Goal: Task Accomplishment & Management: Use online tool/utility

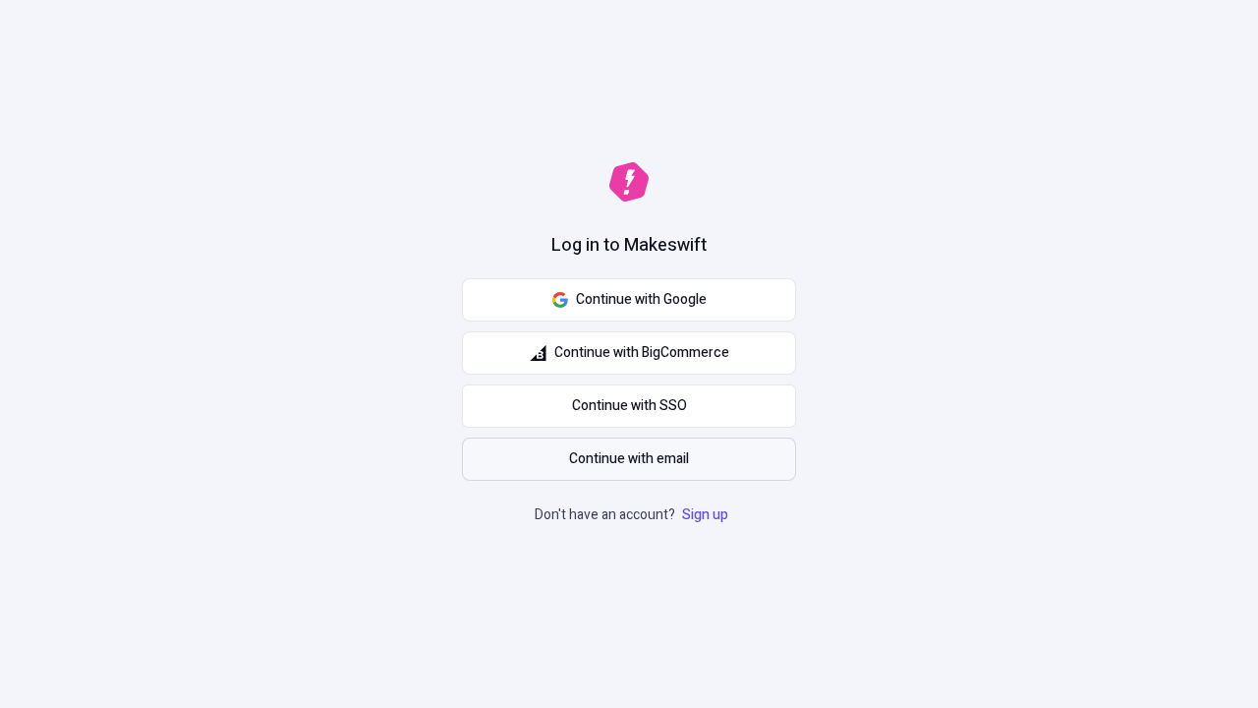
click at [629, 459] on span "Continue with email" at bounding box center [629, 459] width 120 height 22
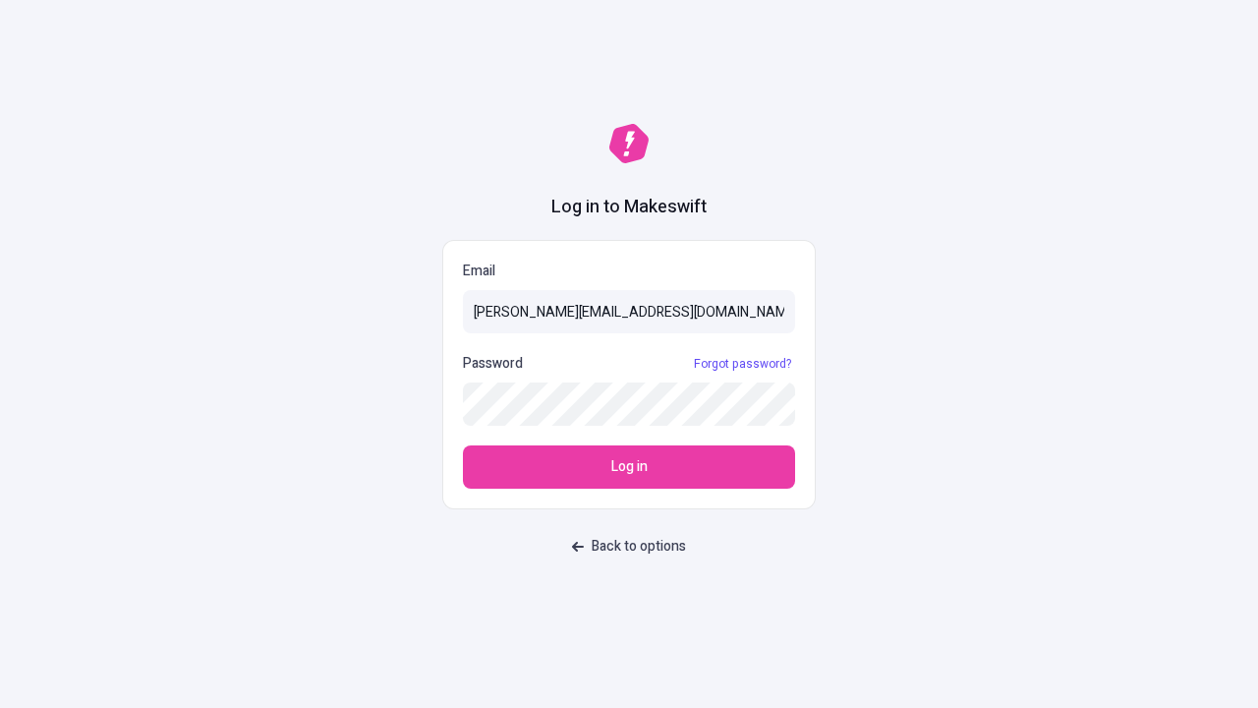
type input "sasha+test-ui@makeswift.com"
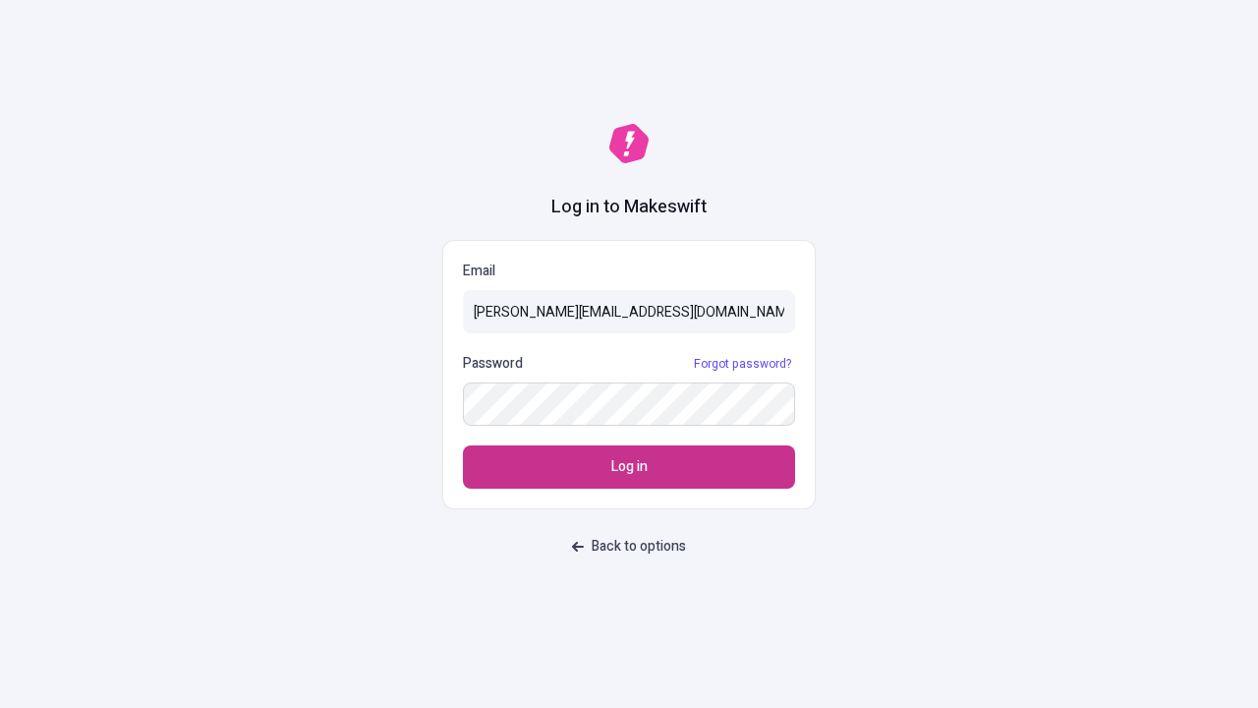
click at [629, 467] on span "Log in" at bounding box center [629, 467] width 36 height 22
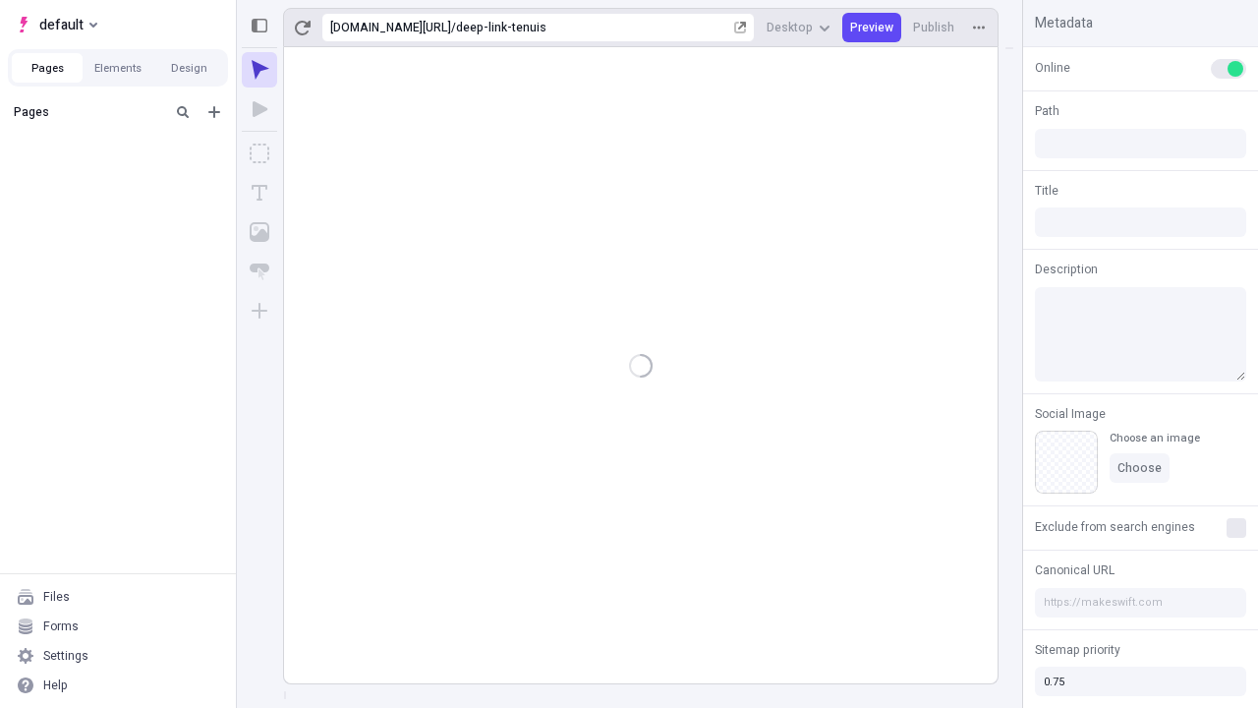
type input "/deep-link-tenuis"
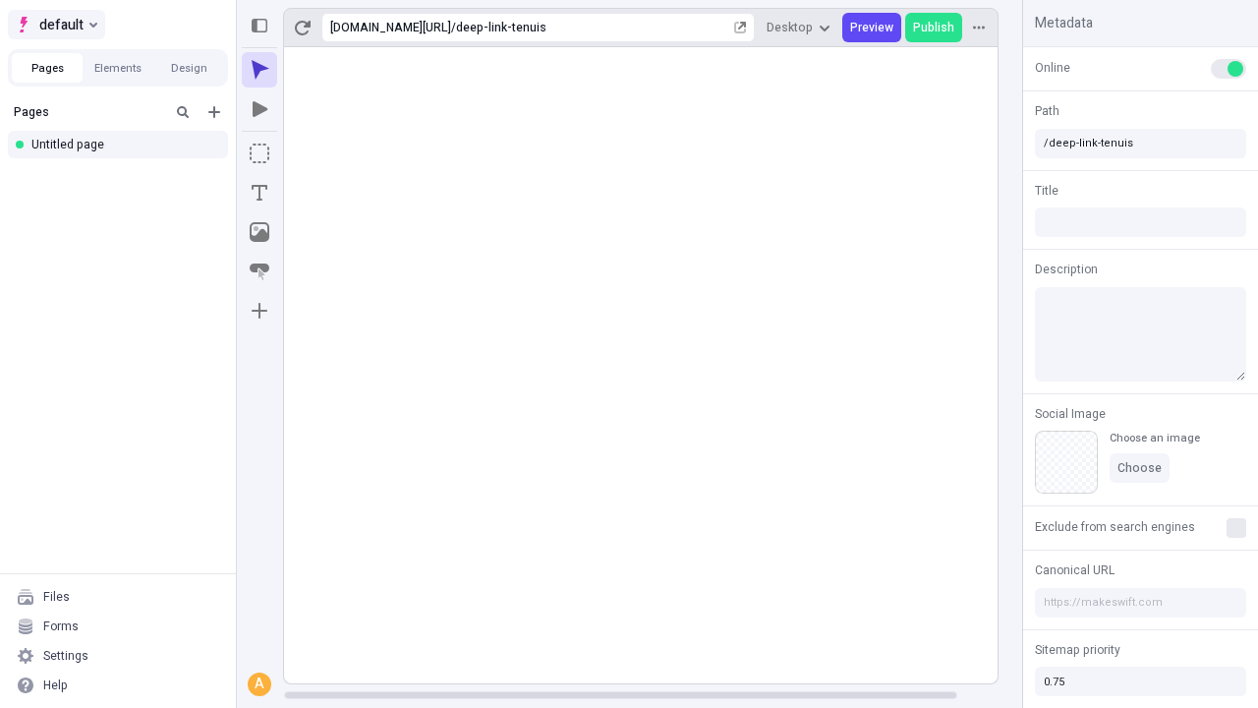
click at [55, 25] on span "default" at bounding box center [61, 25] width 44 height 24
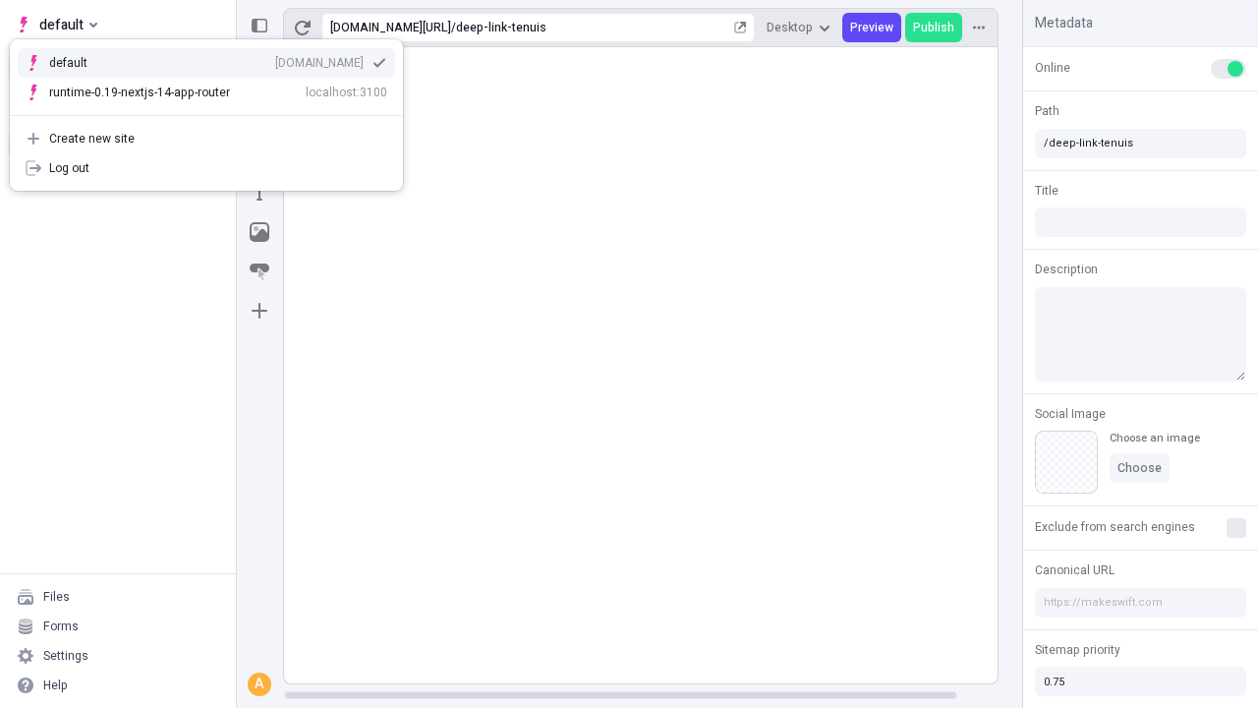
click at [275, 59] on div "[DOMAIN_NAME]" at bounding box center [319, 63] width 88 height 16
click at [214, 112] on icon "Add new" at bounding box center [214, 112] width 12 height 12
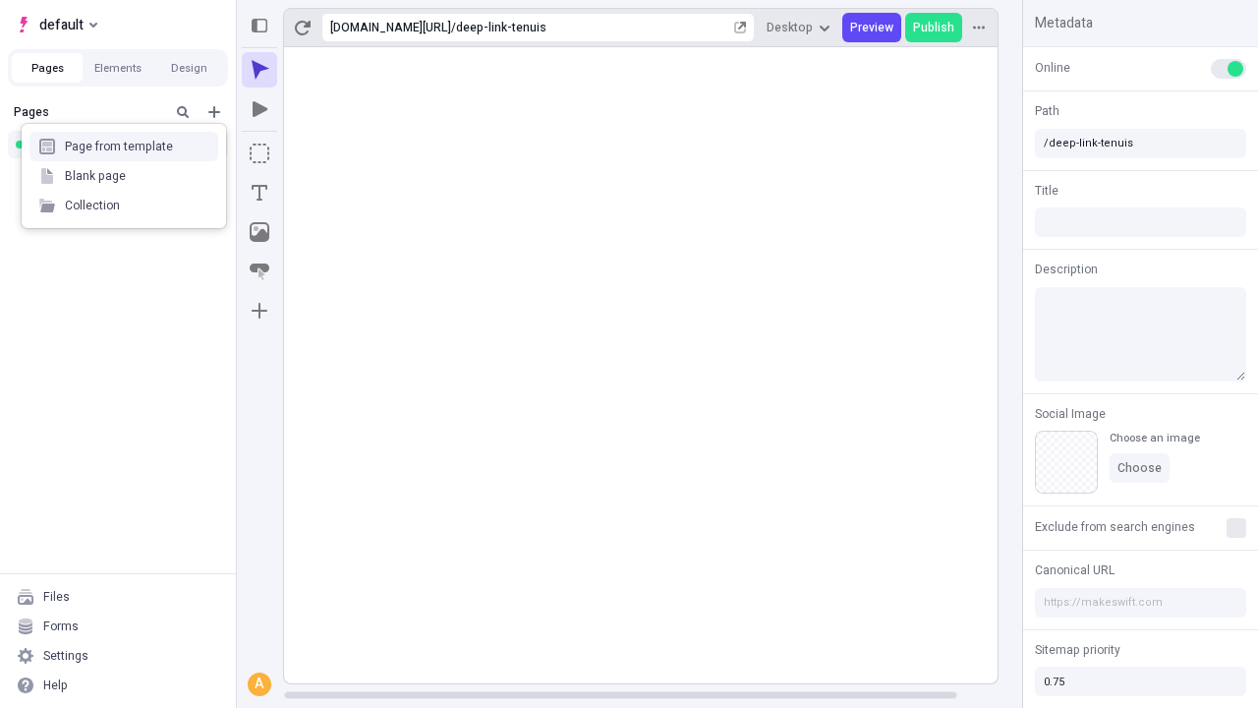
click at [124, 176] on div "Blank page" at bounding box center [123, 175] width 189 height 29
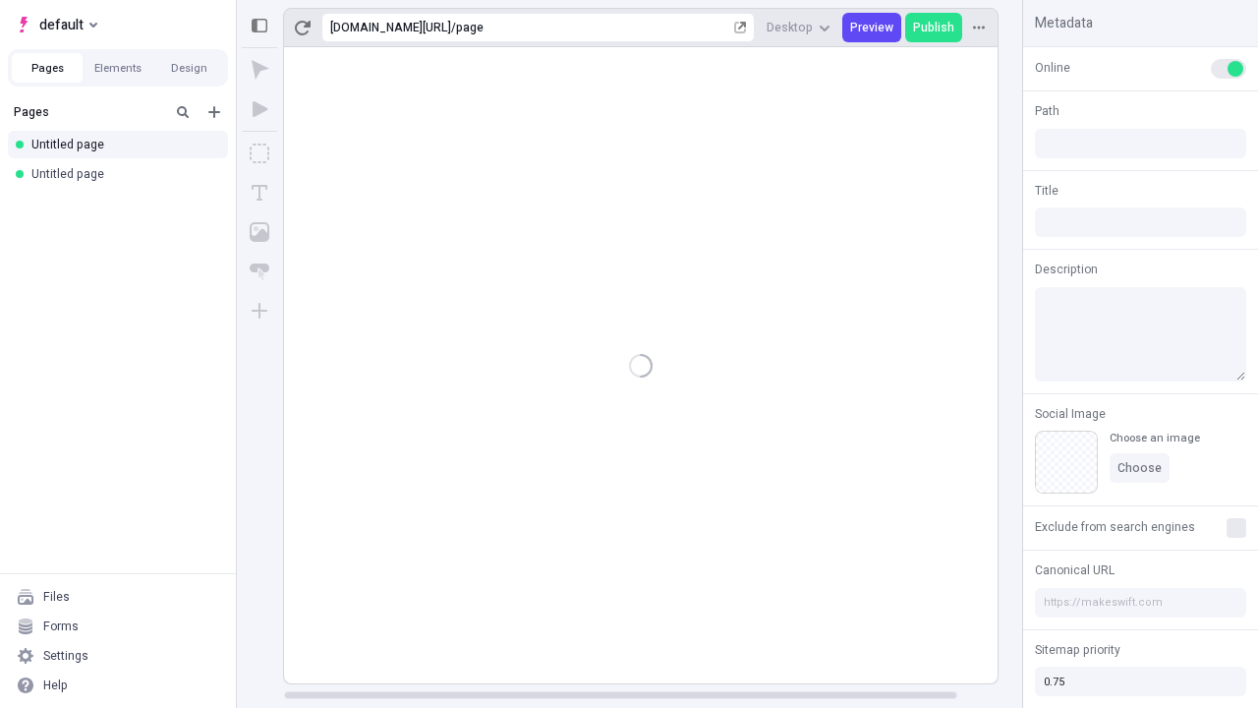
type input "/page"
click at [259, 153] on icon "Box" at bounding box center [260, 153] width 20 height 20
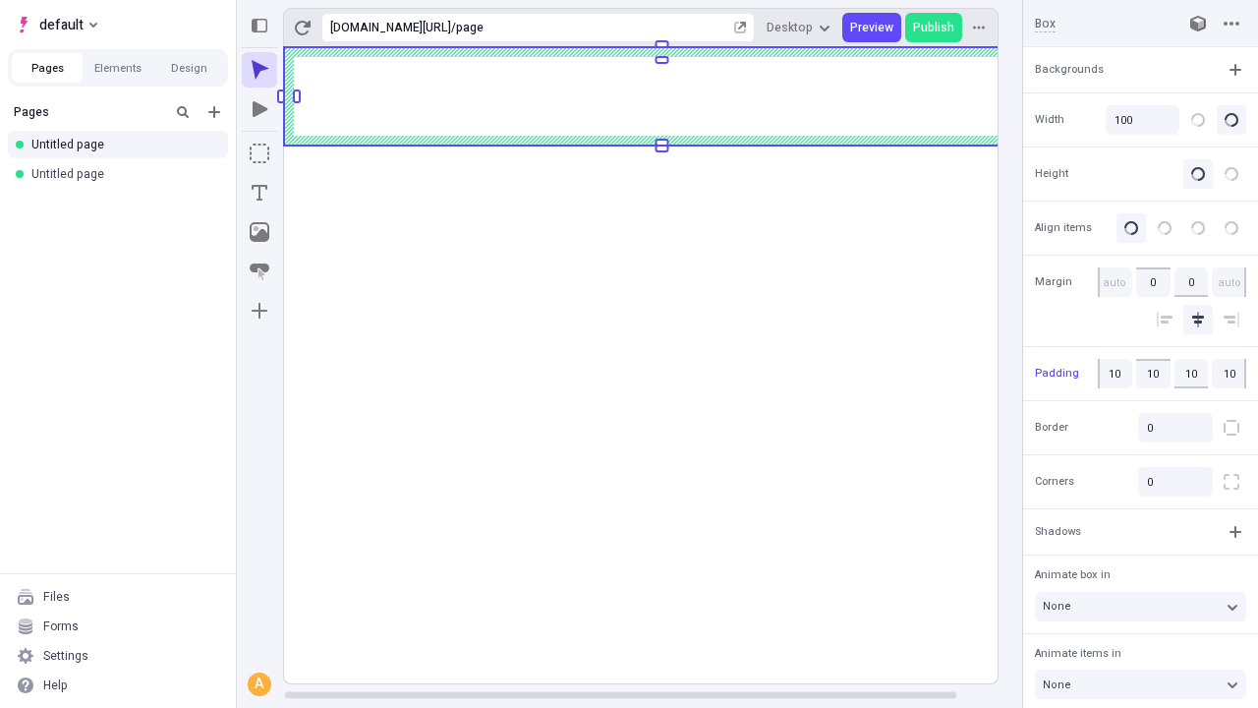
click at [259, 232] on icon "Image" at bounding box center [260, 232] width 20 height 20
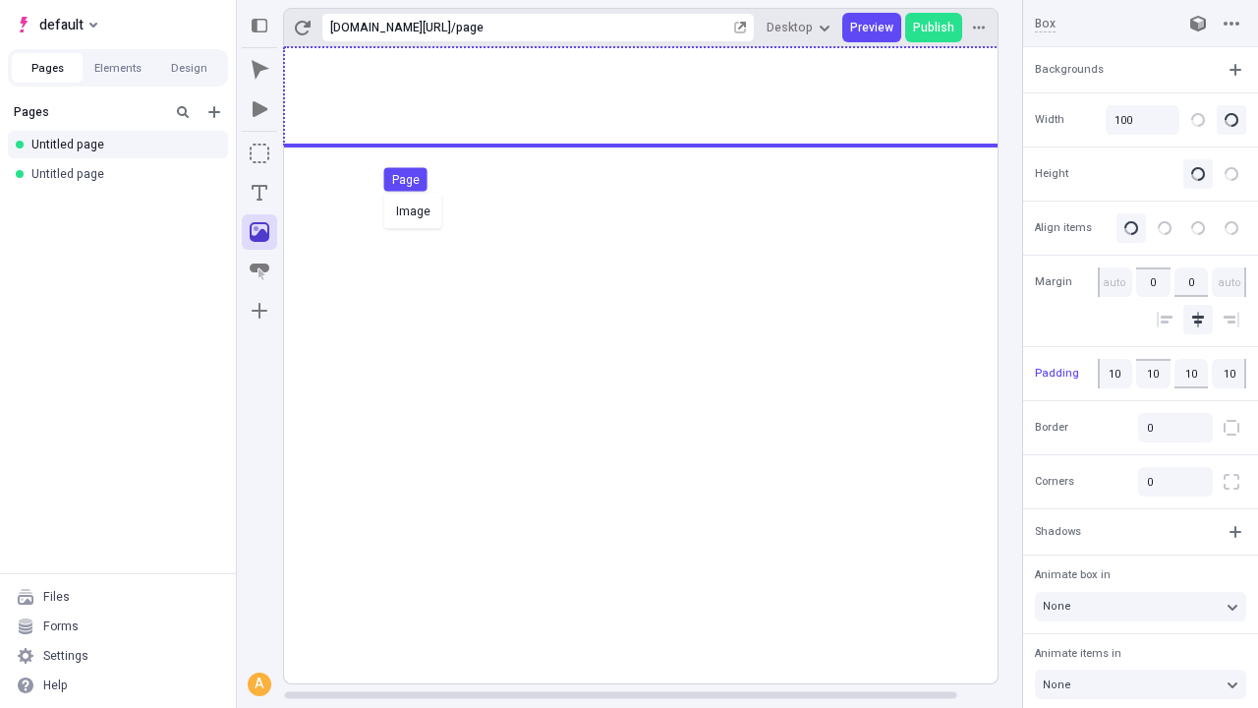
click at [660, 96] on div "Image Page" at bounding box center [629, 354] width 1258 height 708
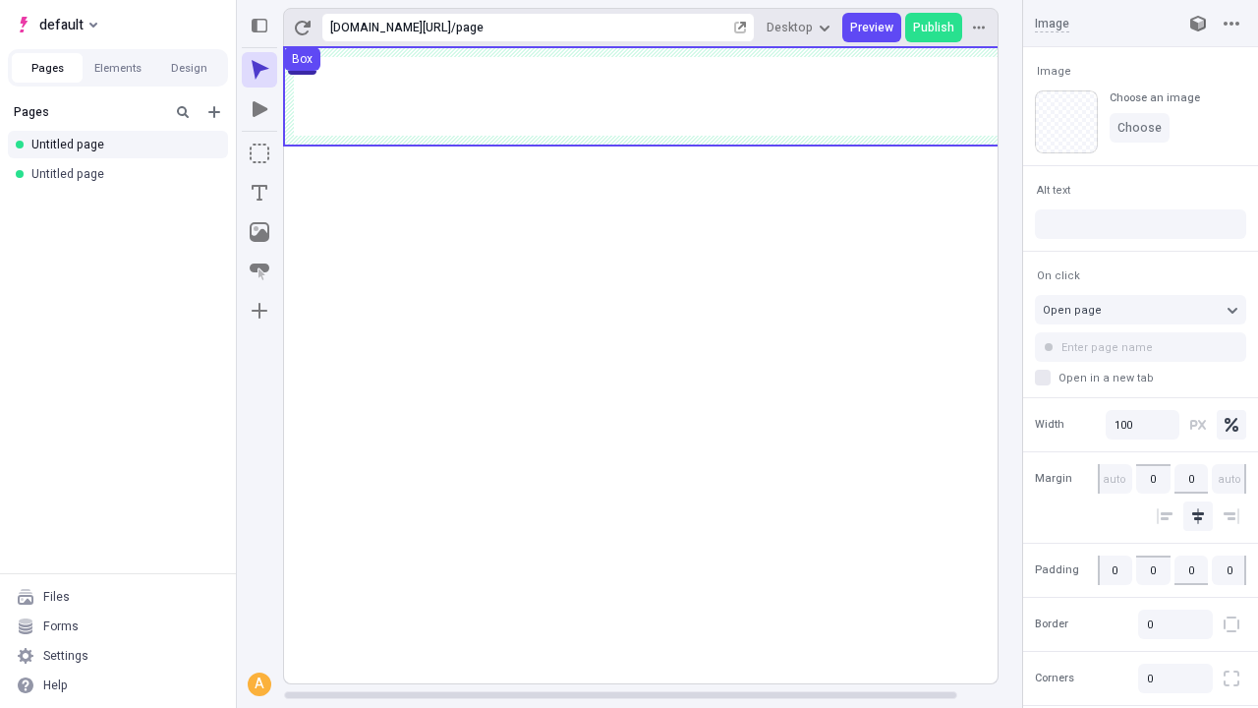
click at [259, 193] on icon "Text" at bounding box center [260, 193] width 16 height 16
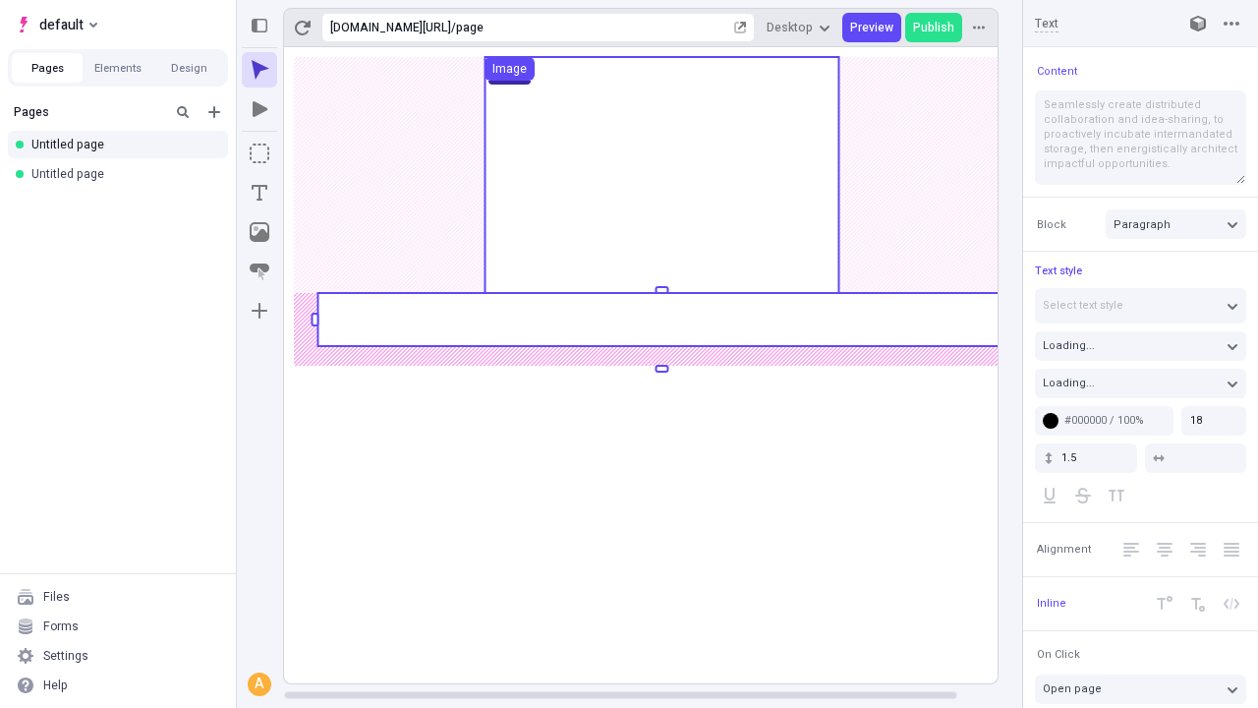
click at [660, 319] on rect at bounding box center [661, 319] width 688 height 53
click at [660, 319] on rect at bounding box center [662, 365] width 756 height 636
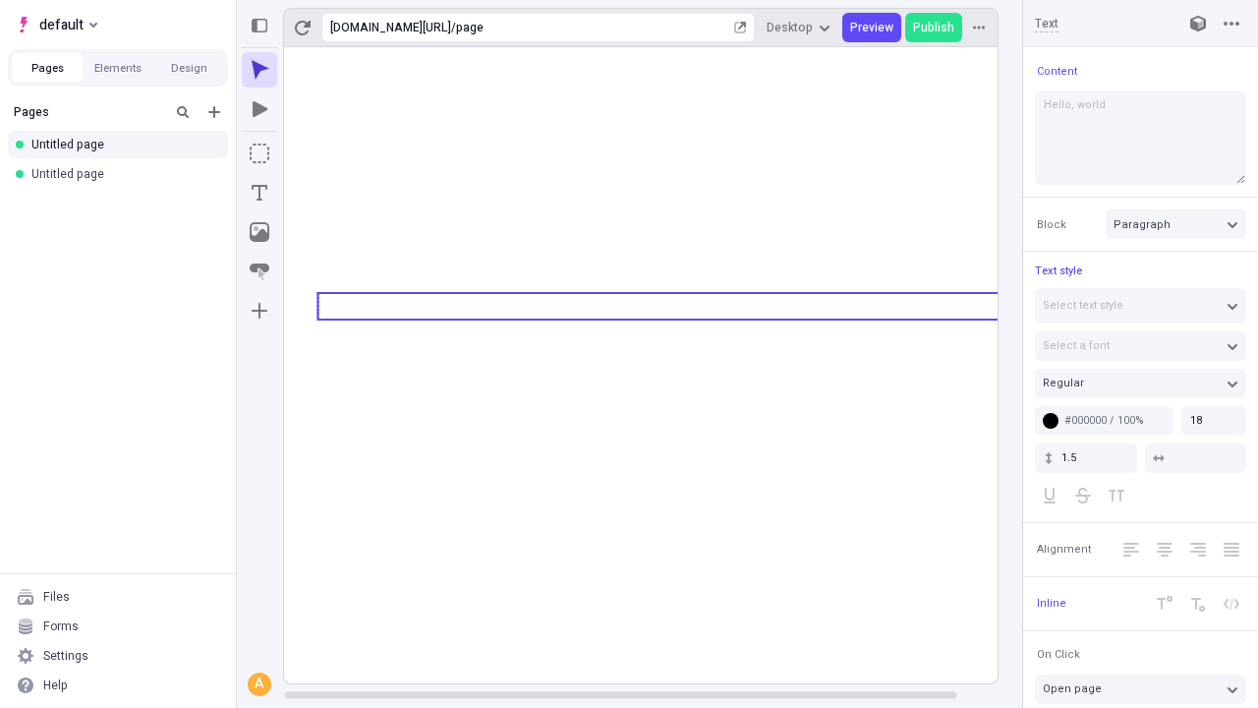
type textarea "Hello, world!"
click at [259, 232] on icon "Image" at bounding box center [260, 232] width 20 height 20
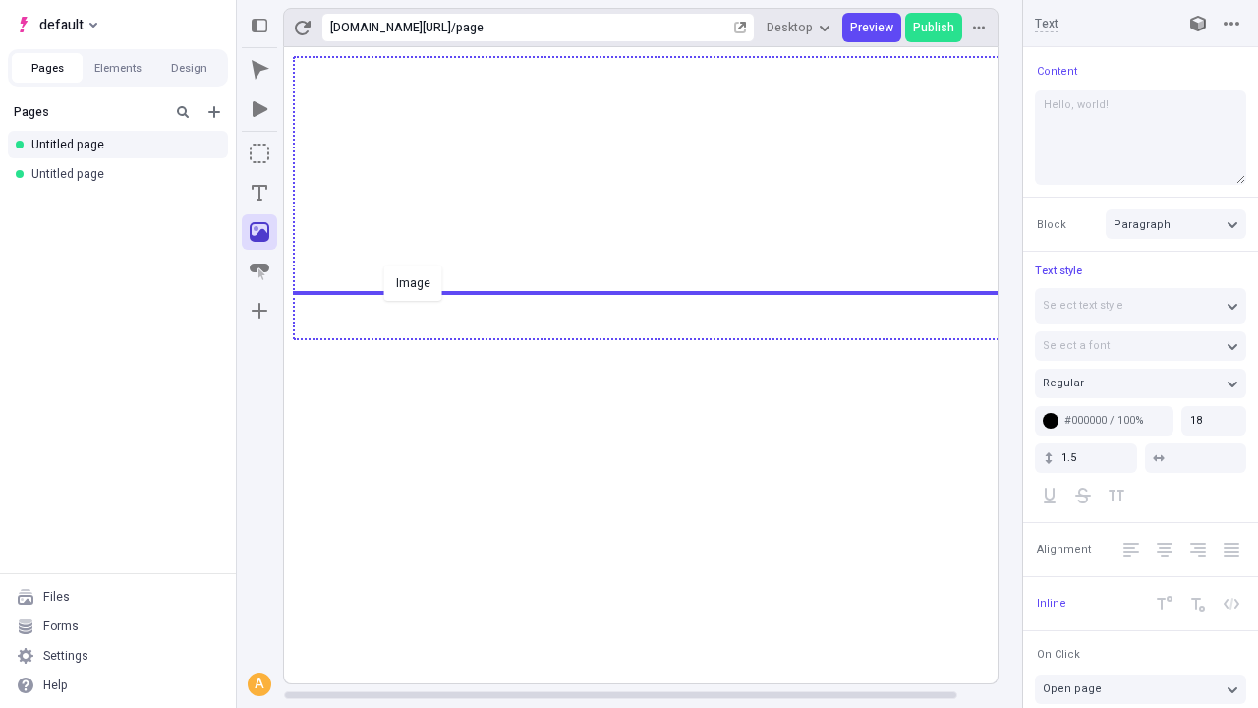
click at [660, 337] on div "Image" at bounding box center [629, 354] width 1258 height 708
